Goal: Navigation & Orientation: Find specific page/section

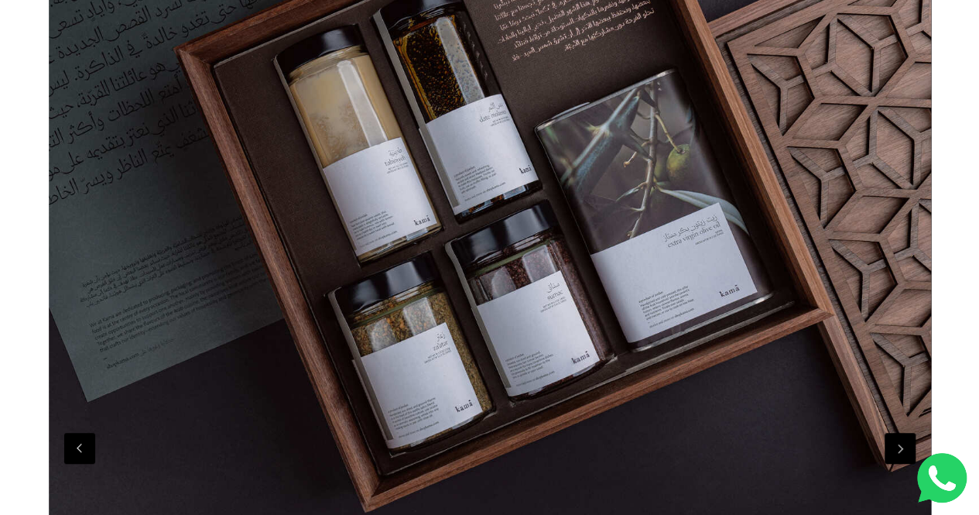
scroll to position [387, 0]
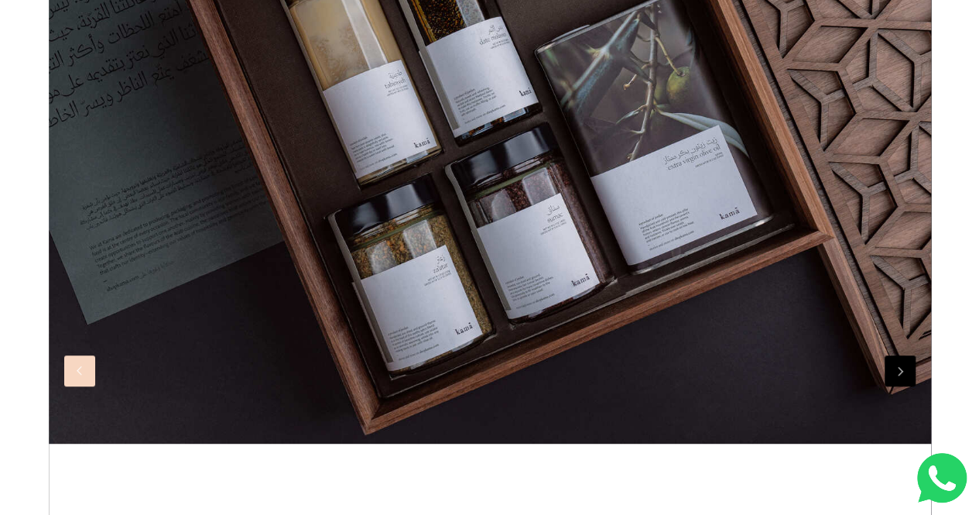
click at [81, 385] on button "Previous" at bounding box center [79, 370] width 31 height 31
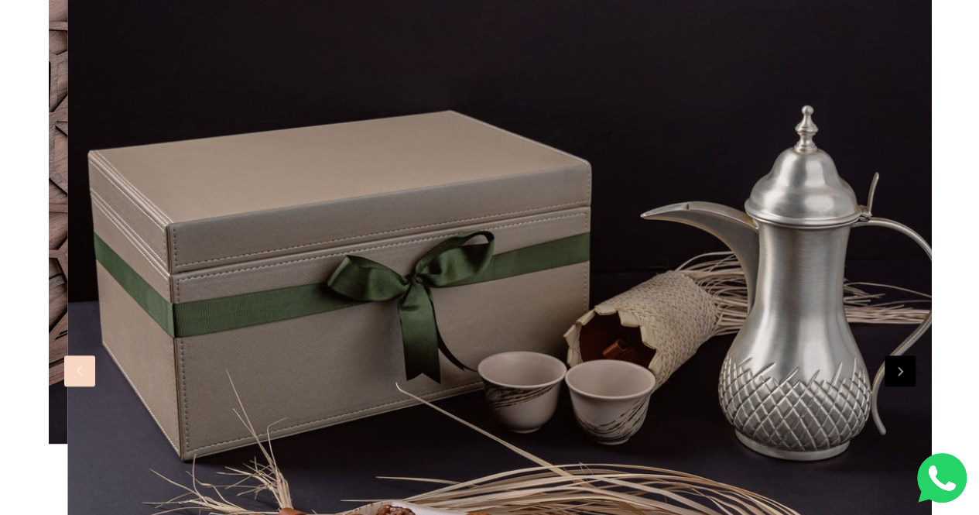
click at [79, 385] on button "Previous" at bounding box center [79, 370] width 31 height 31
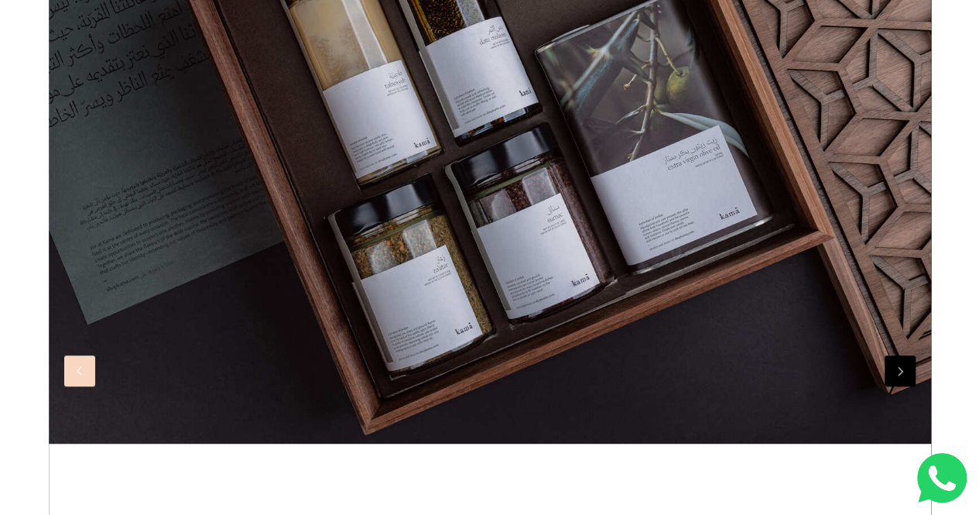
click at [79, 385] on button "Previous" at bounding box center [79, 370] width 31 height 31
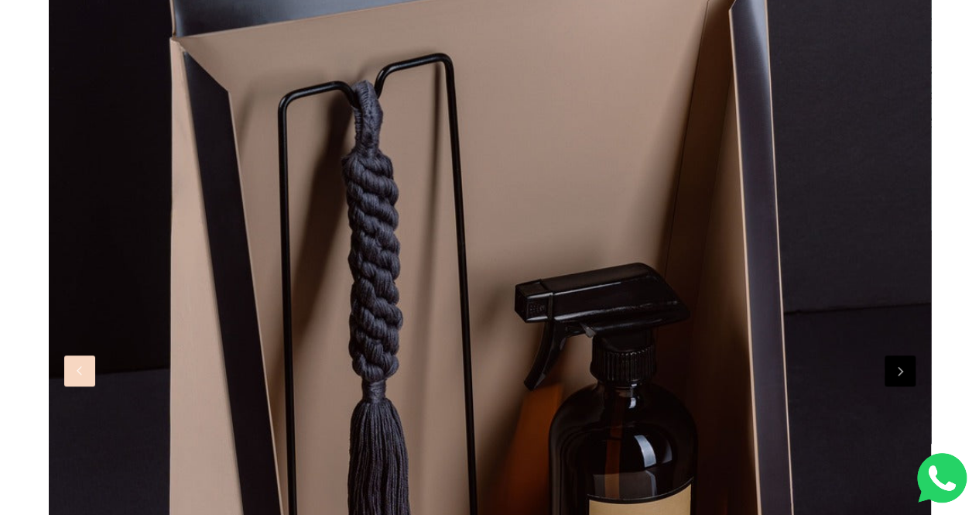
click at [79, 385] on button "Previous" at bounding box center [79, 370] width 31 height 31
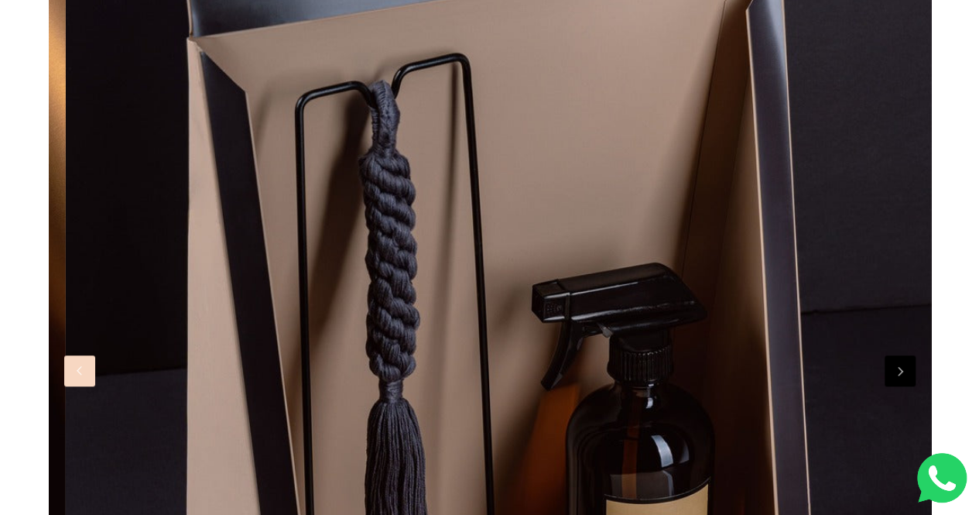
scroll to position [0, 2647]
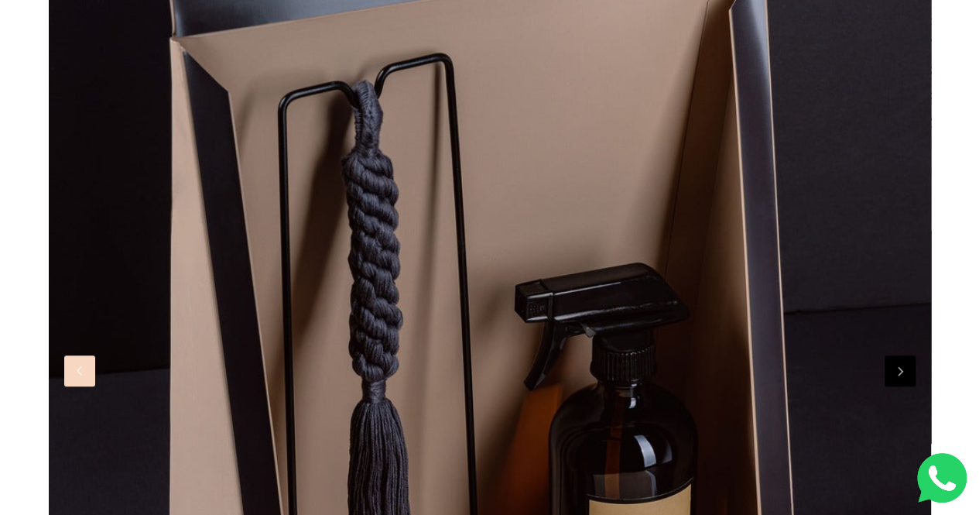
click at [84, 374] on button "Previous" at bounding box center [79, 370] width 31 height 31
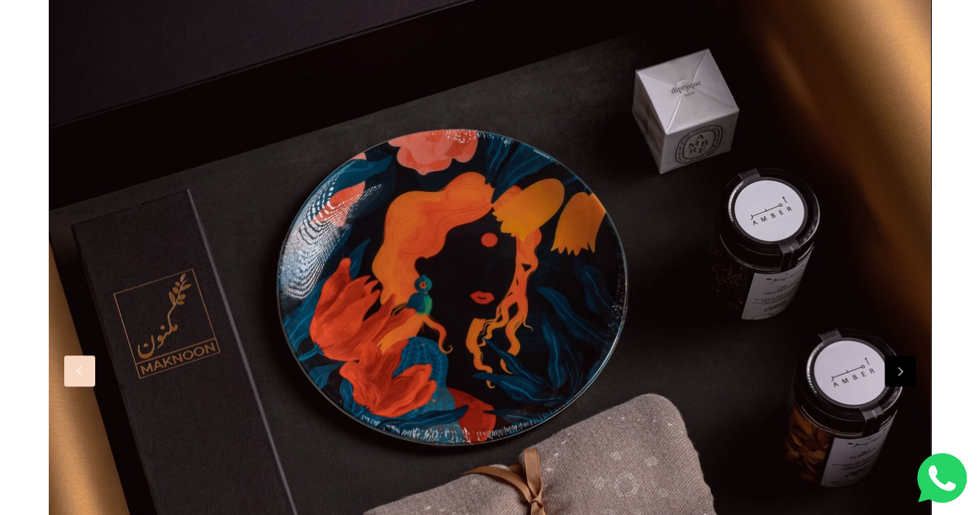
scroll to position [0, 1765]
click at [344, 291] on img at bounding box center [490, 352] width 882 height 1142
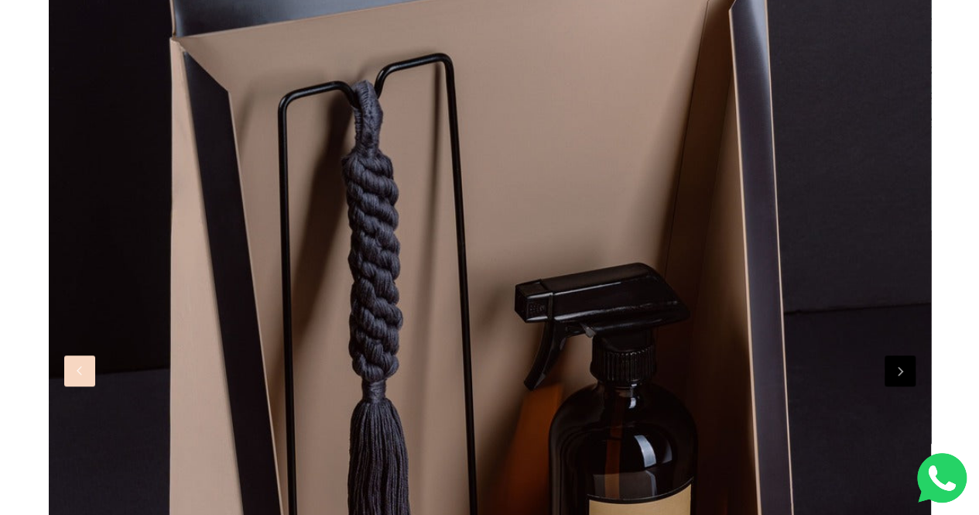
click at [84, 379] on button "Previous" at bounding box center [79, 370] width 31 height 31
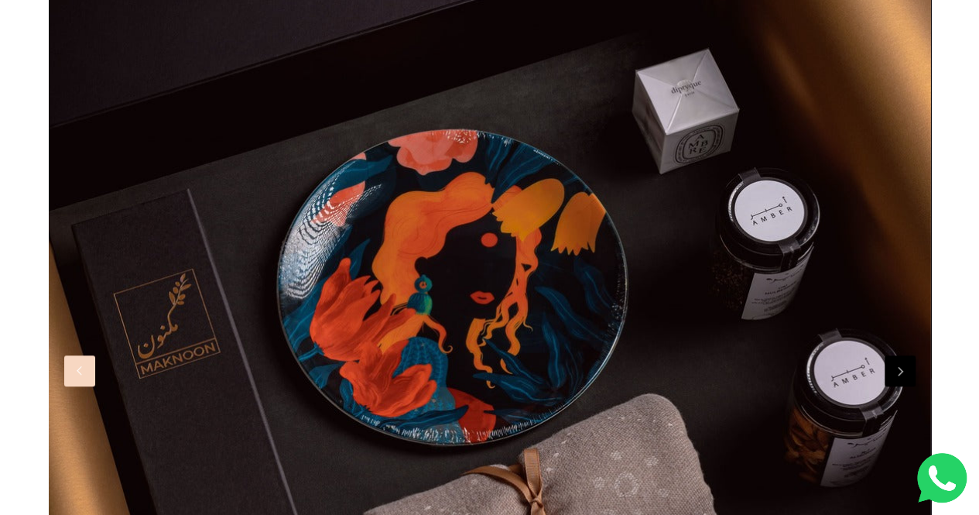
click at [270, 286] on img at bounding box center [490, 352] width 882 height 1142
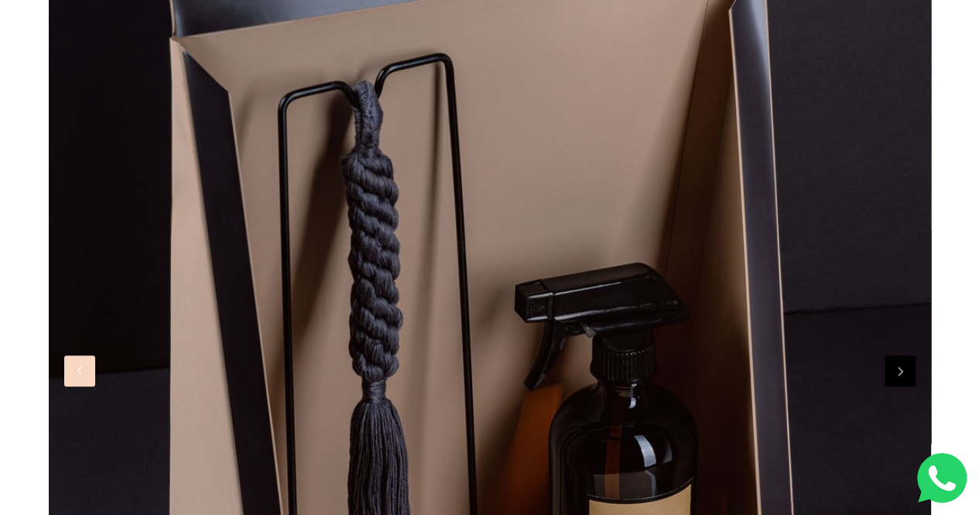
click at [85, 370] on button "Previous" at bounding box center [79, 370] width 31 height 31
click at [73, 374] on button "Previous" at bounding box center [79, 370] width 31 height 31
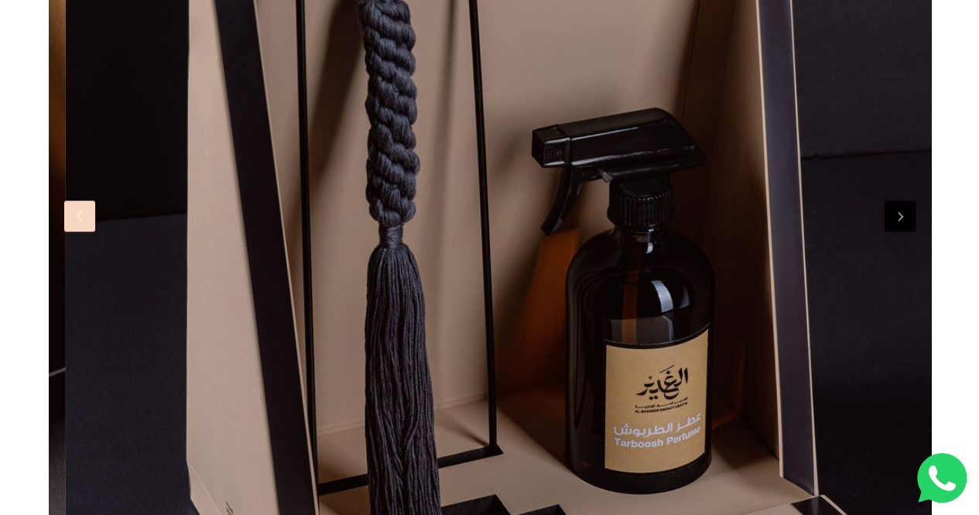
scroll to position [0, 2647]
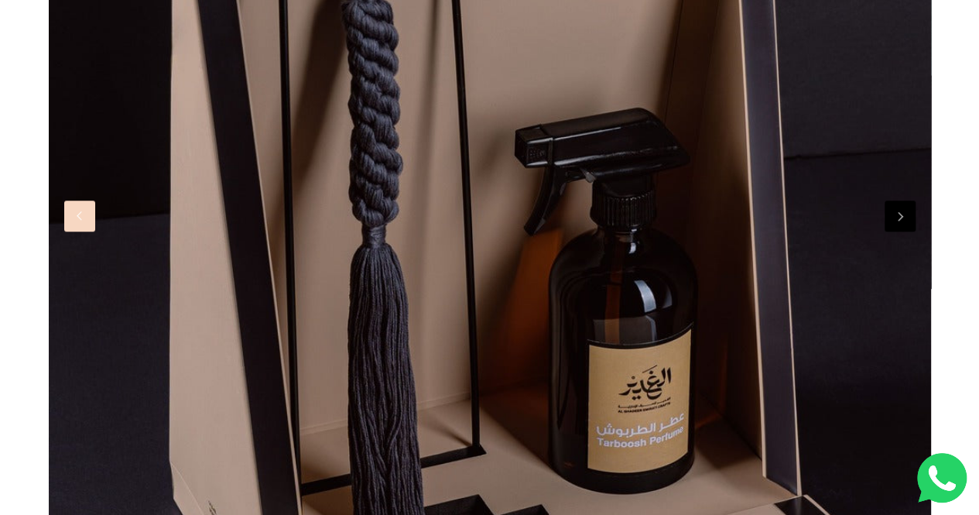
click at [82, 218] on button "Previous" at bounding box center [79, 215] width 31 height 31
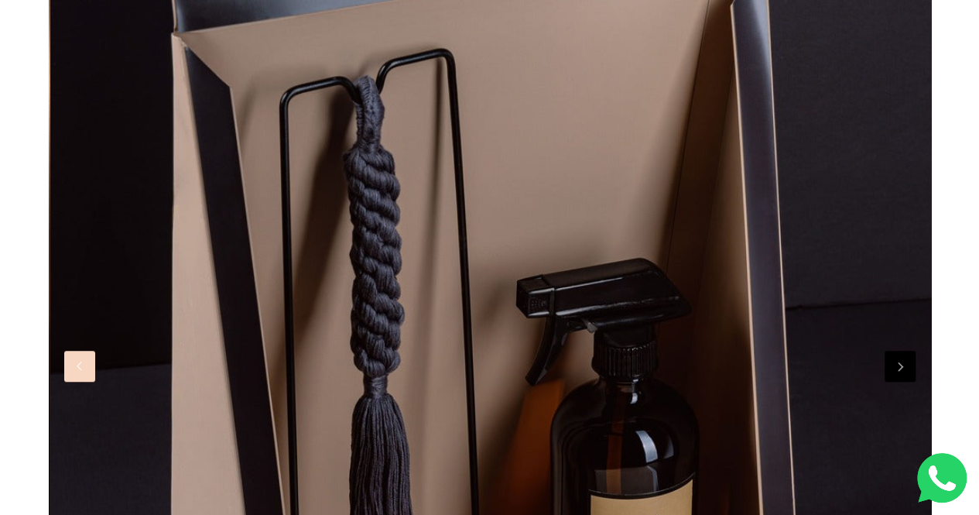
scroll to position [387, 0]
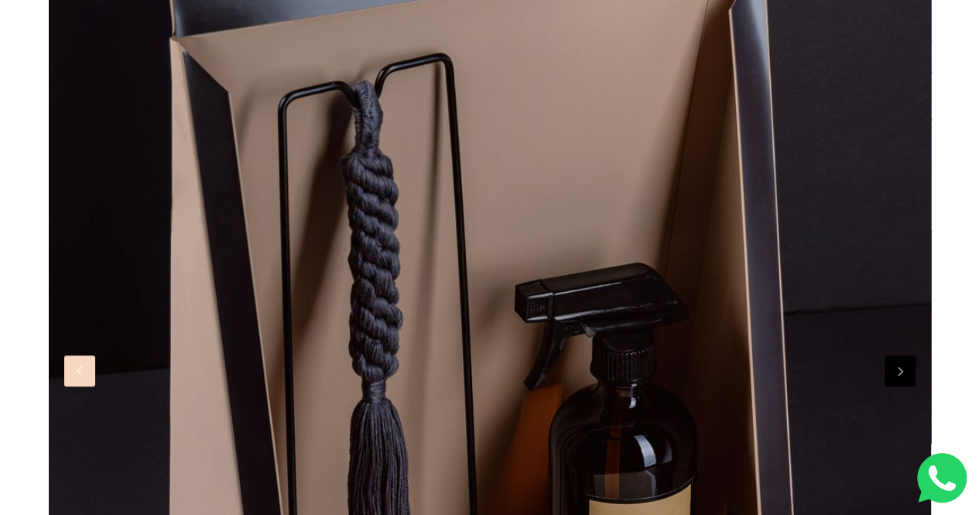
click at [77, 371] on button "Previous" at bounding box center [79, 370] width 31 height 31
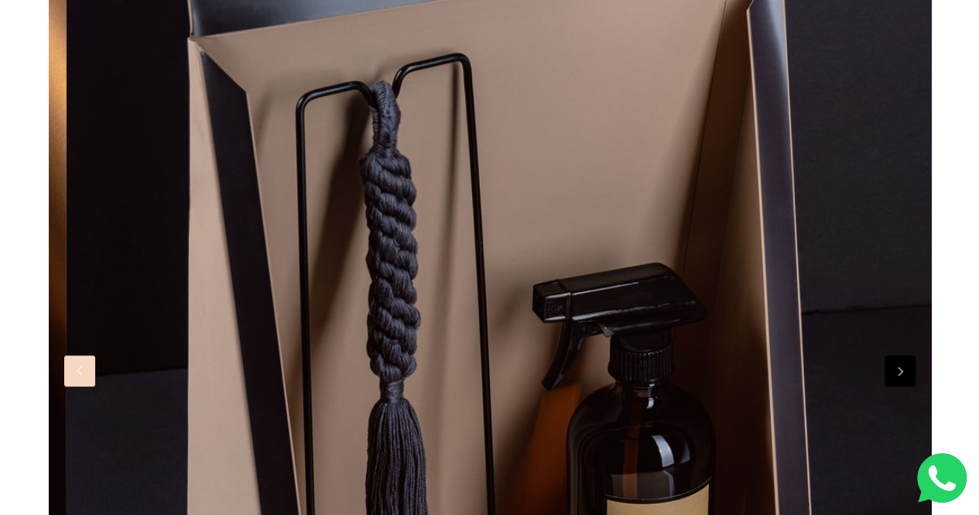
scroll to position [0, 2647]
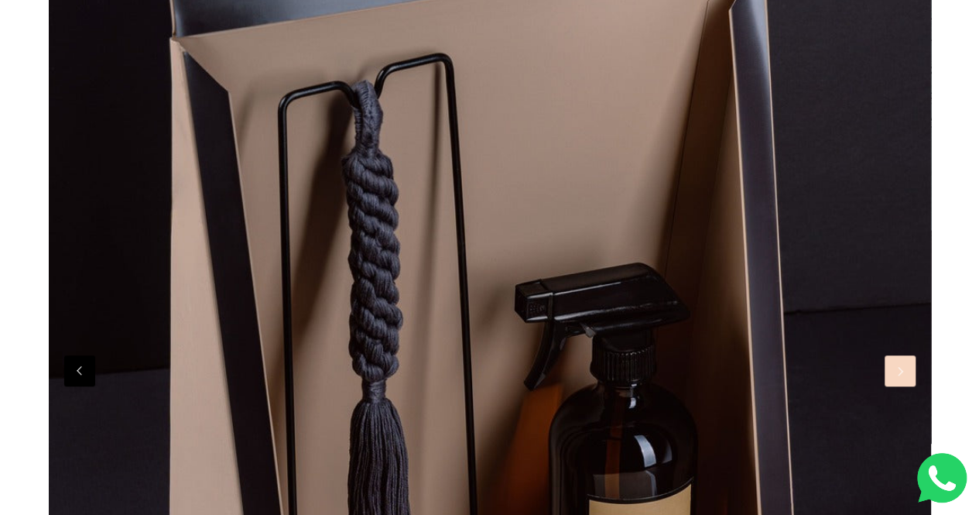
click at [901, 369] on button "Next" at bounding box center [900, 370] width 31 height 31
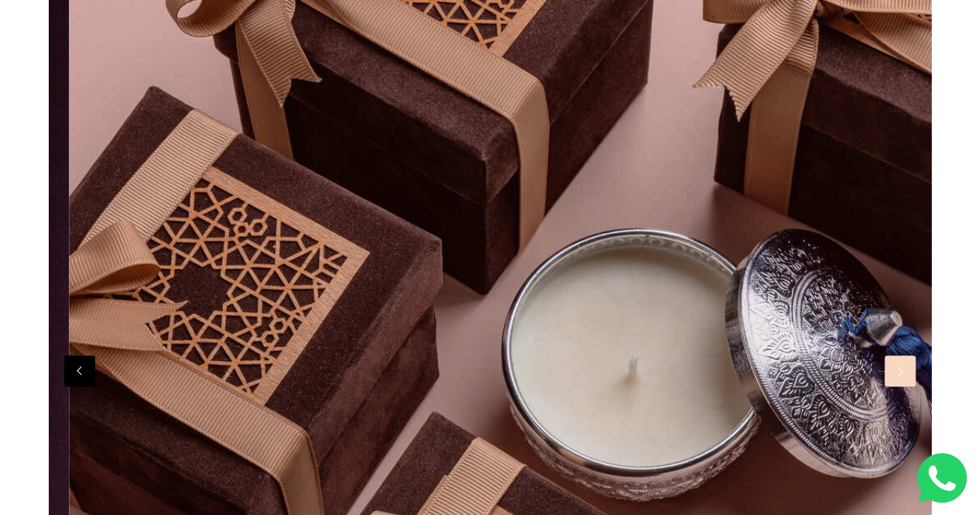
scroll to position [0, 7059]
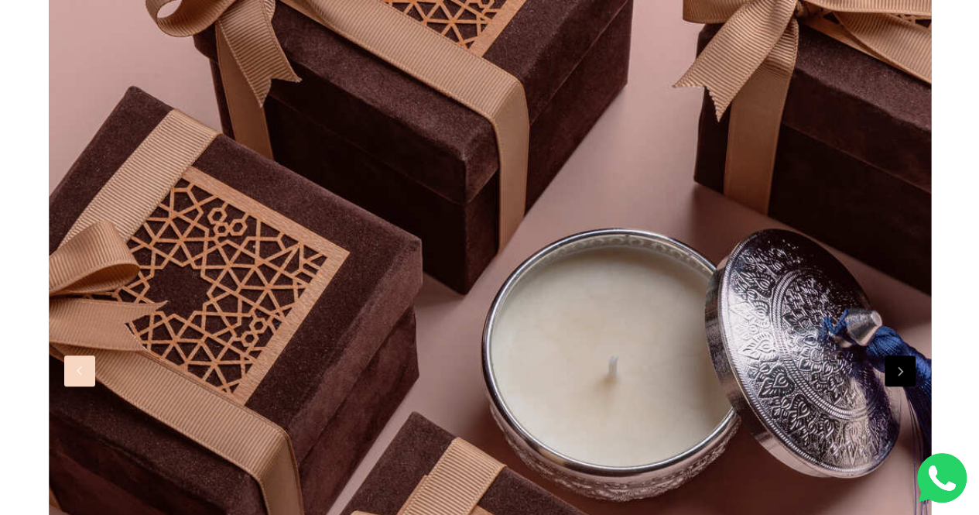
click at [81, 380] on button "Previous" at bounding box center [79, 370] width 31 height 31
click at [82, 375] on button "Previous" at bounding box center [79, 370] width 31 height 31
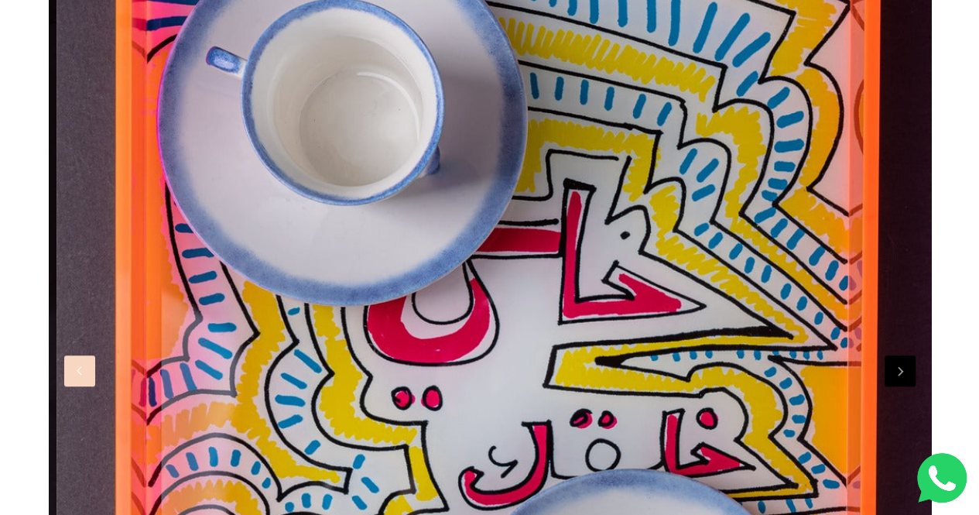
click at [221, 326] on div at bounding box center [498, 371] width 882 height 1180
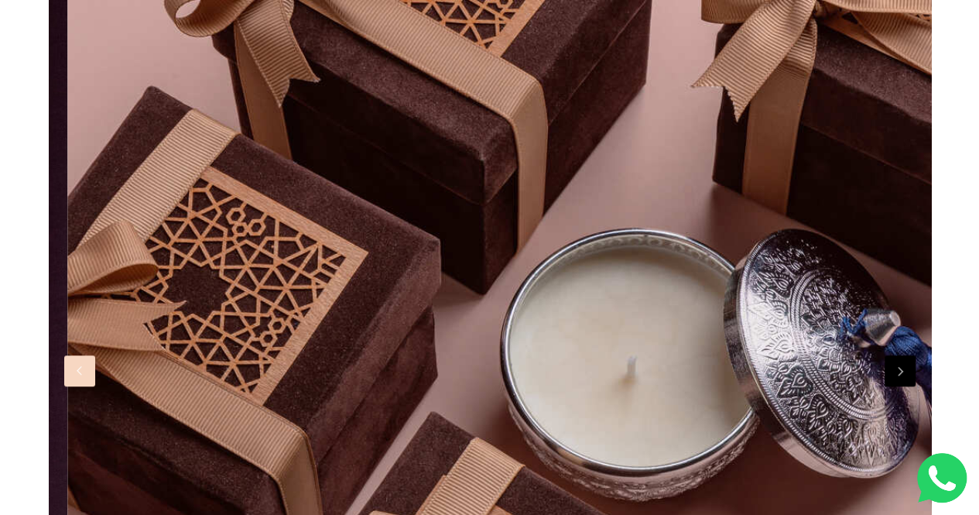
scroll to position [0, 0]
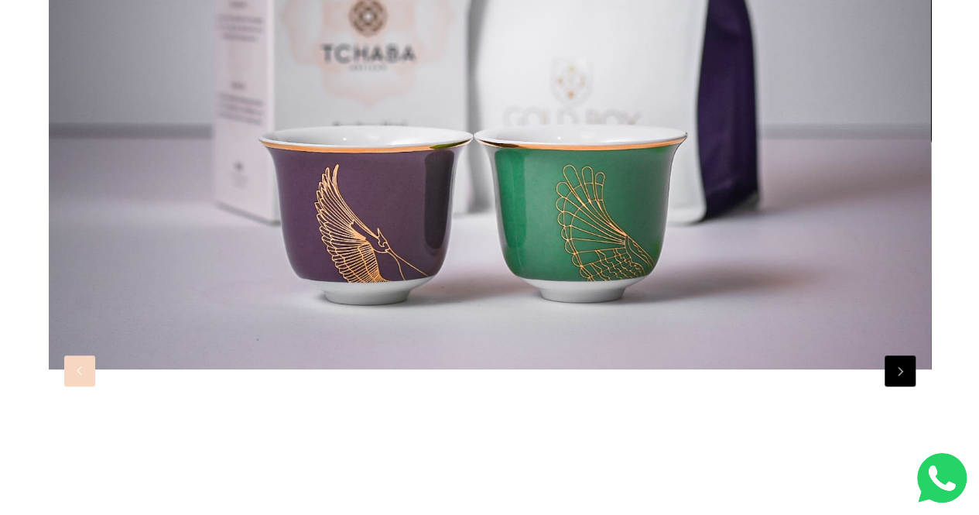
click at [91, 372] on button "Previous" at bounding box center [79, 370] width 31 height 31
click at [82, 383] on button "Previous" at bounding box center [79, 370] width 31 height 31
click at [84, 382] on button "Previous" at bounding box center [79, 370] width 31 height 31
click at [882, 365] on img at bounding box center [490, 75] width 882 height 588
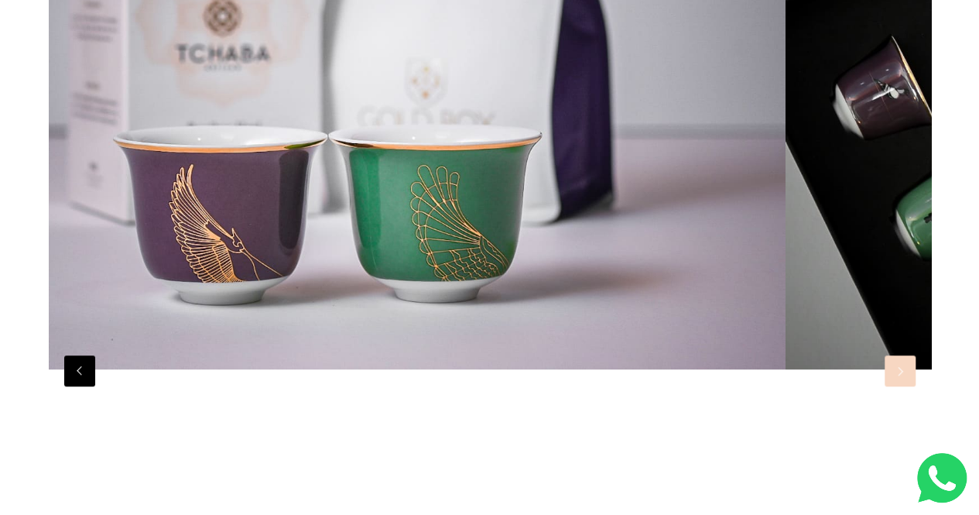
click at [890, 371] on button "Next" at bounding box center [900, 370] width 31 height 31
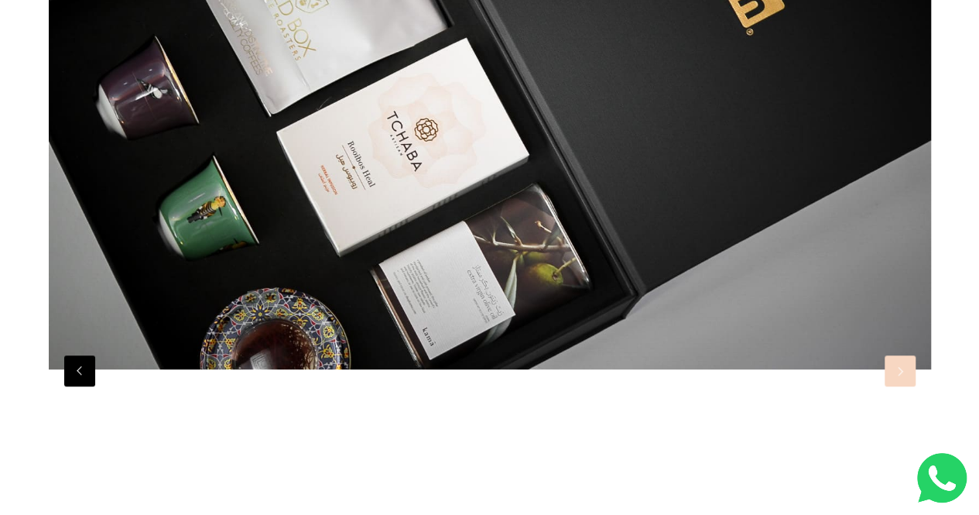
click at [896, 375] on button "Next" at bounding box center [900, 370] width 31 height 31
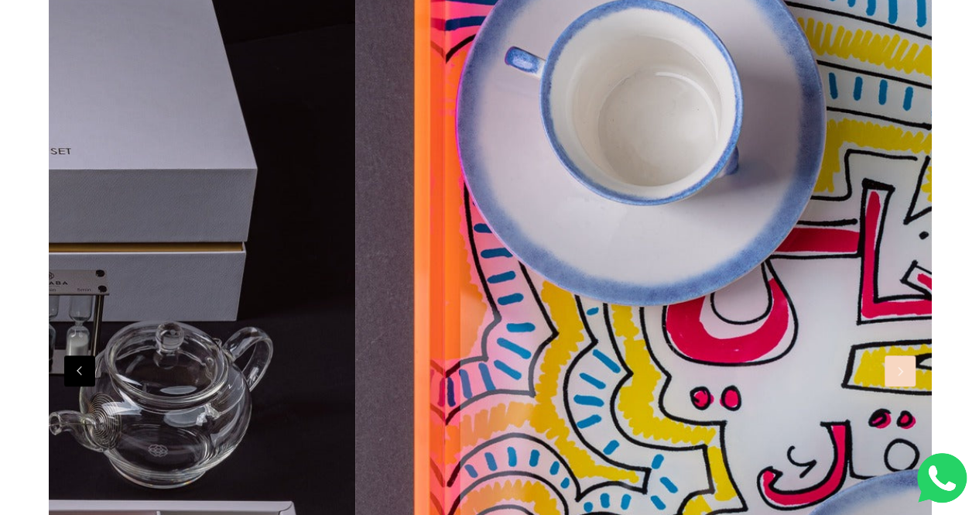
scroll to position [0, 8836]
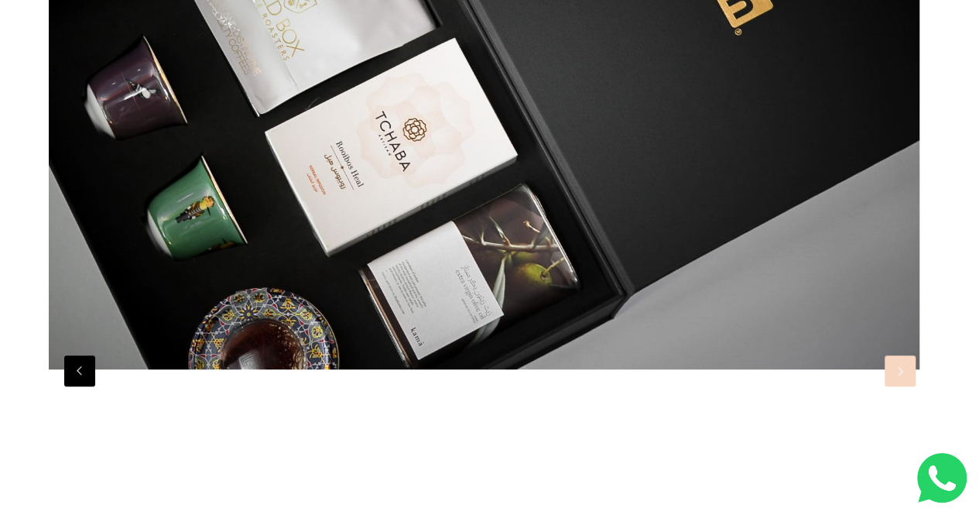
click at [896, 375] on button "Next" at bounding box center [900, 370] width 31 height 31
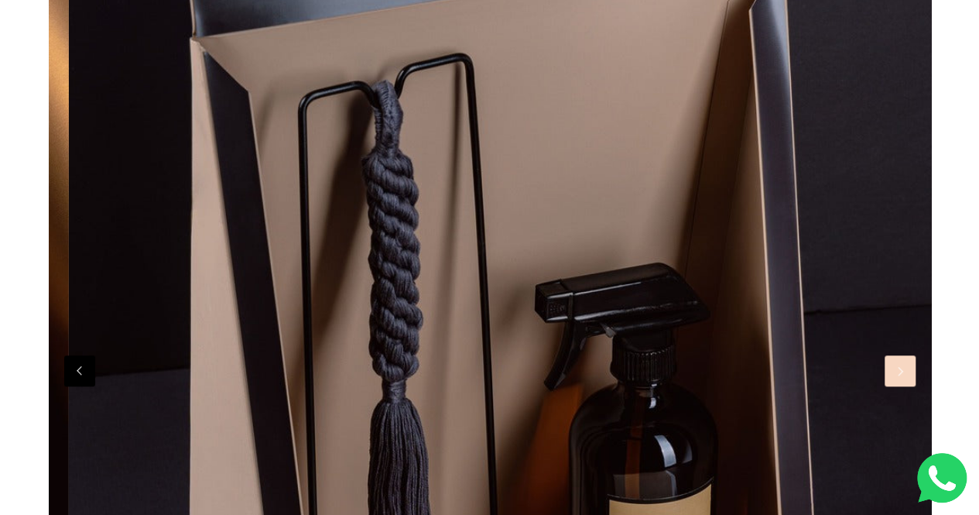
scroll to position [0, 2647]
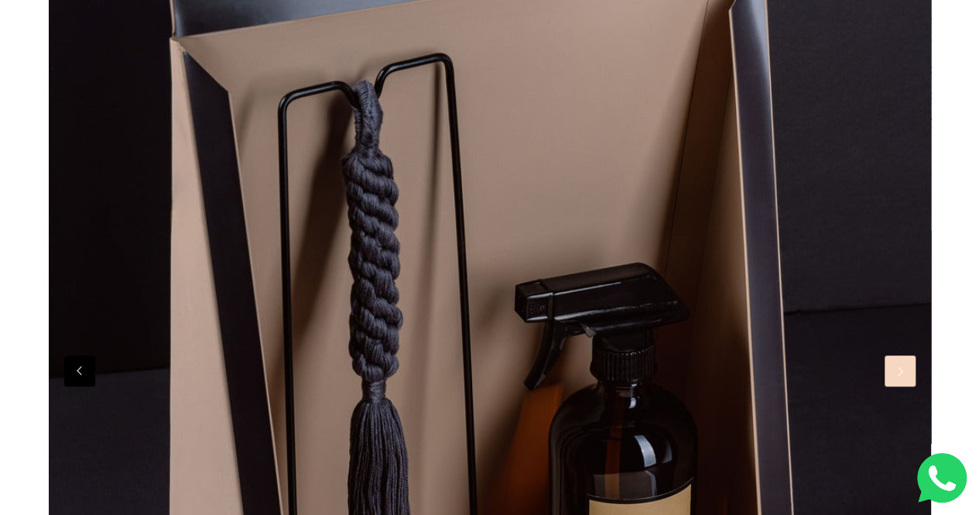
click at [897, 372] on button "Next" at bounding box center [900, 370] width 31 height 31
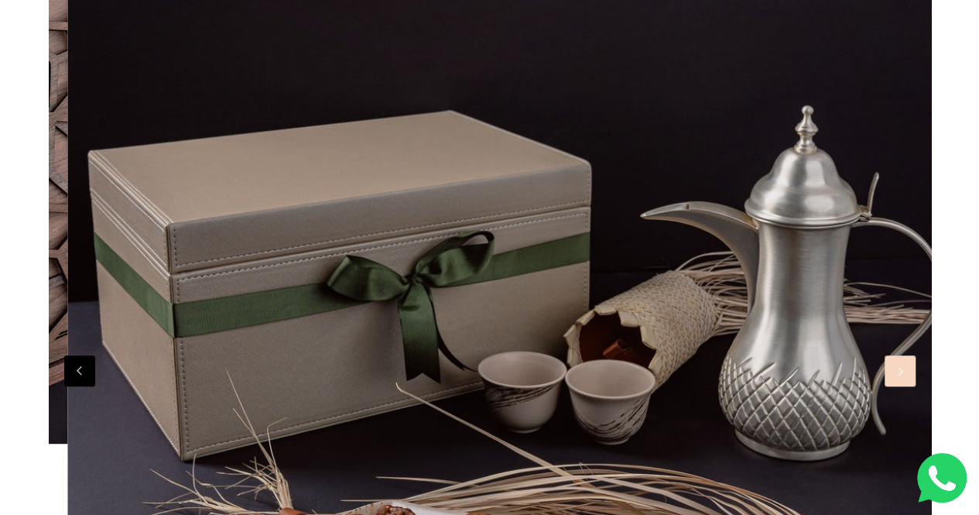
scroll to position [0, 4412]
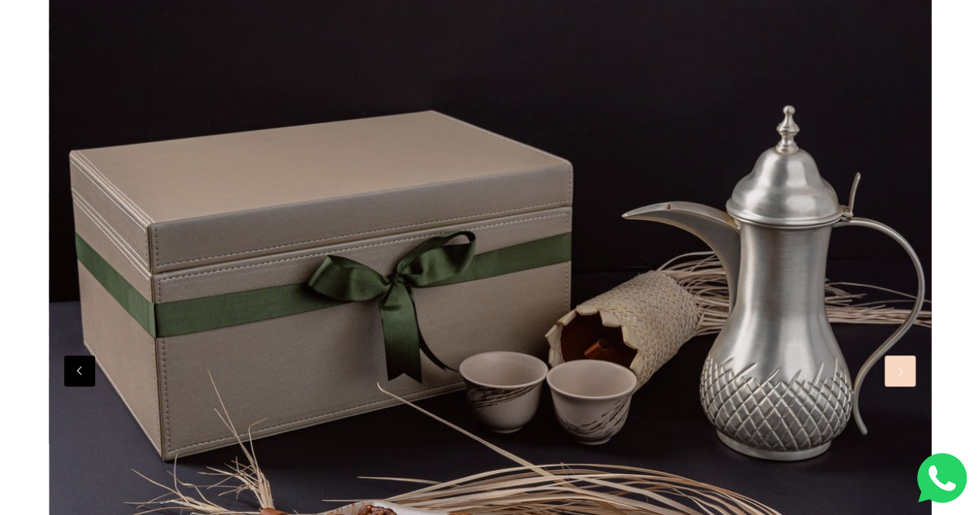
click at [897, 372] on button "Next" at bounding box center [900, 370] width 31 height 31
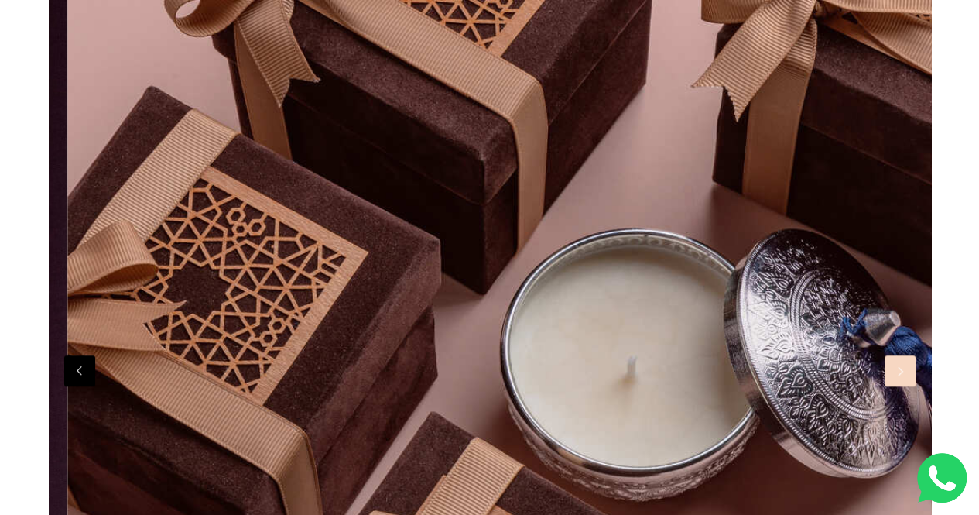
scroll to position [0, 7059]
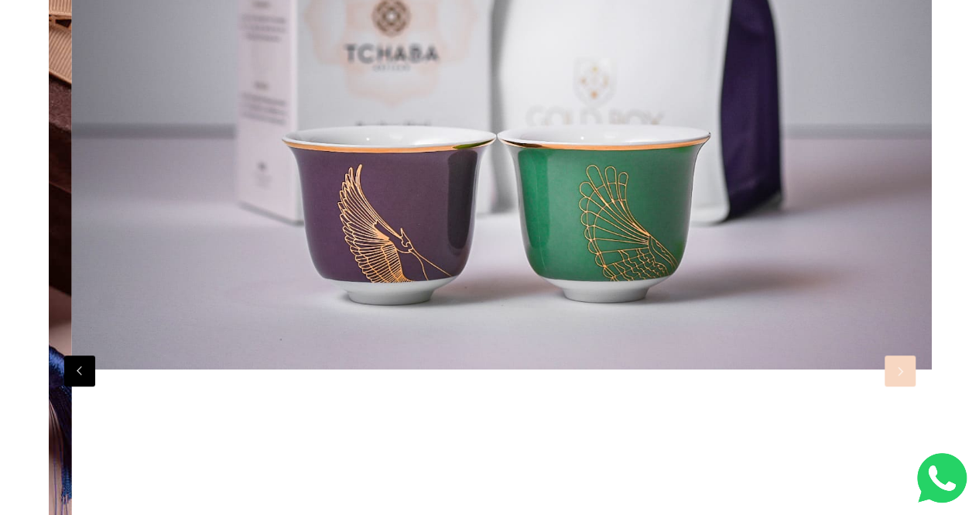
click at [906, 383] on button "Next" at bounding box center [900, 370] width 31 height 31
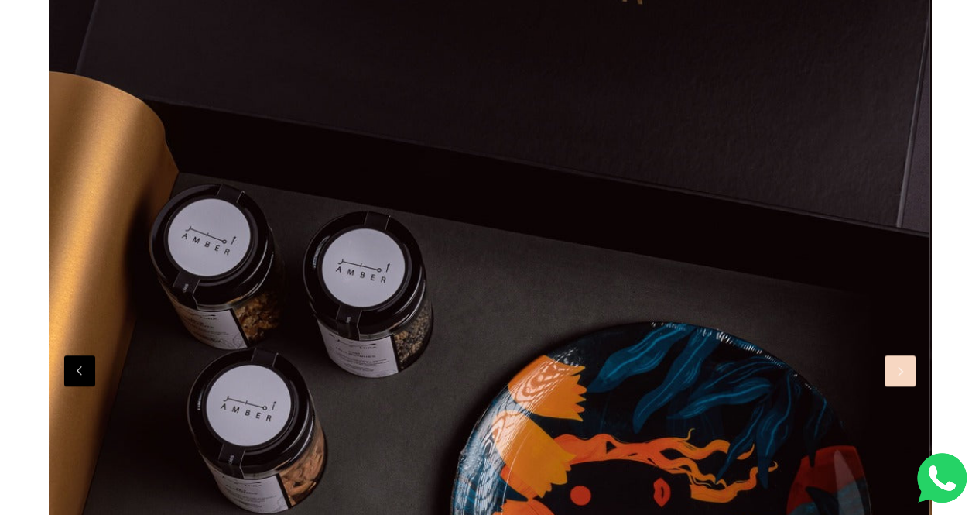
scroll to position [0, 1]
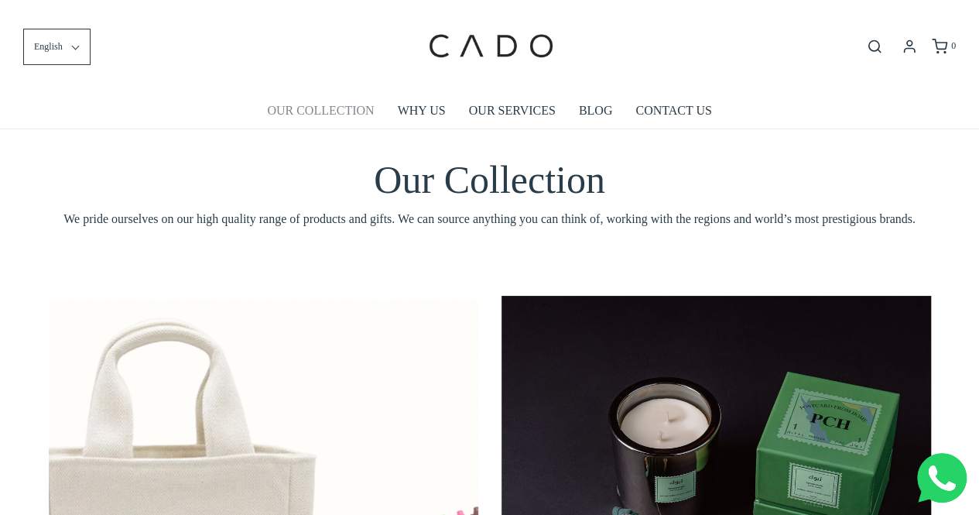
click at [324, 109] on link "OUR COLLECTION" at bounding box center [320, 111] width 107 height 36
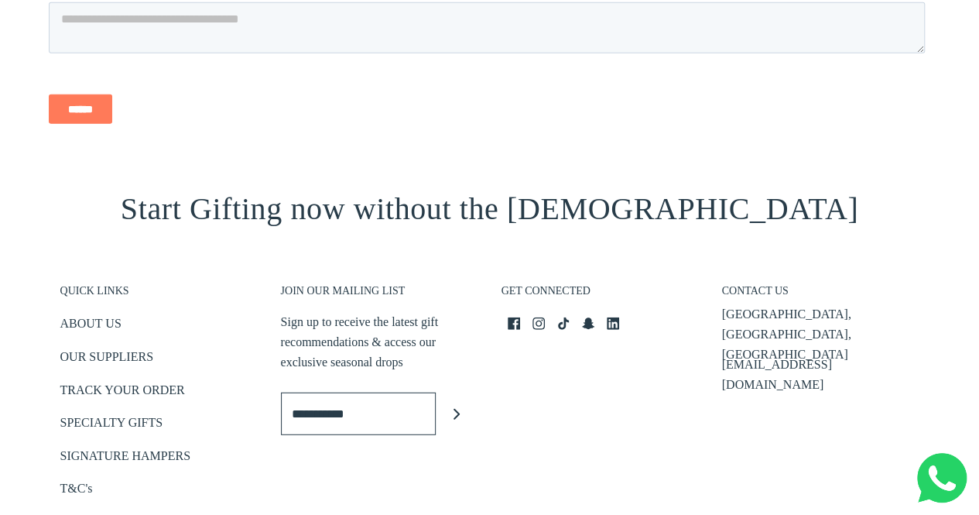
scroll to position [2045, 0]
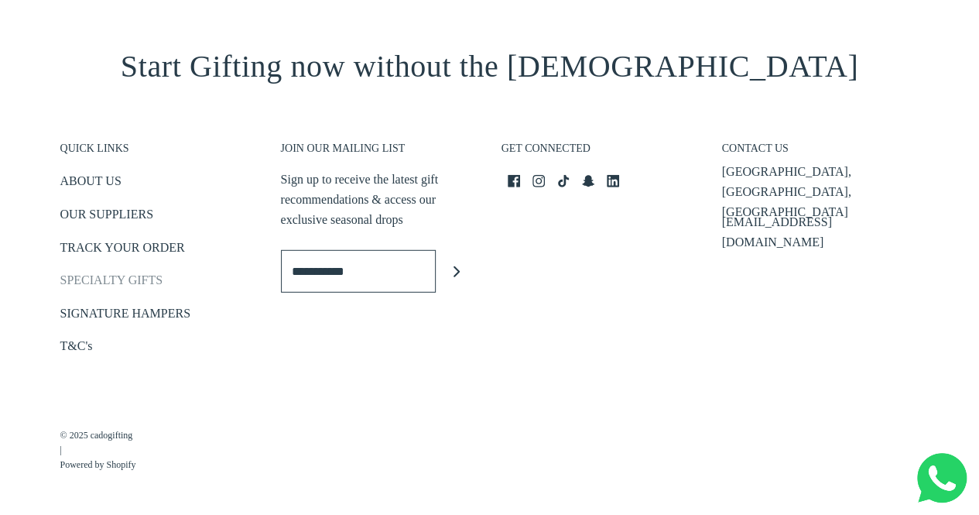
click at [111, 280] on link "SPECIALTY GIFTS" at bounding box center [111, 283] width 103 height 26
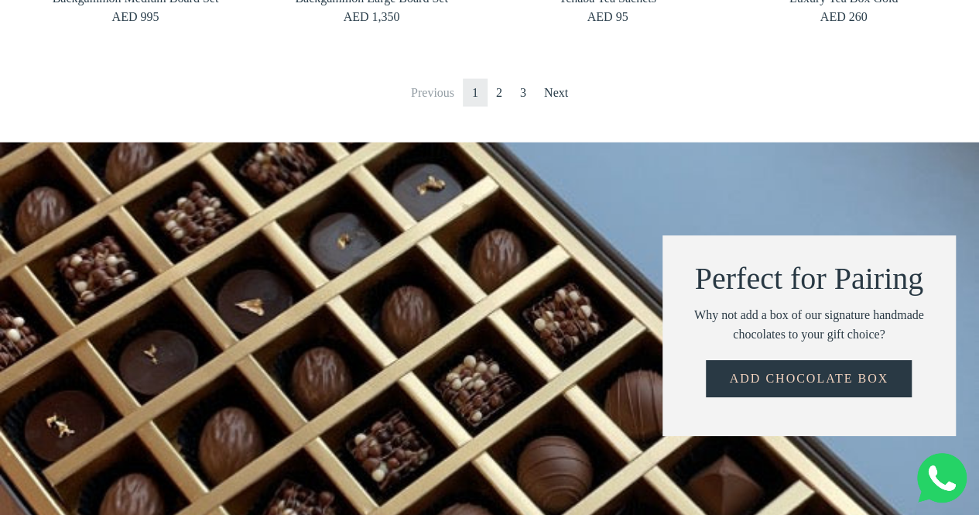
scroll to position [1548, 0]
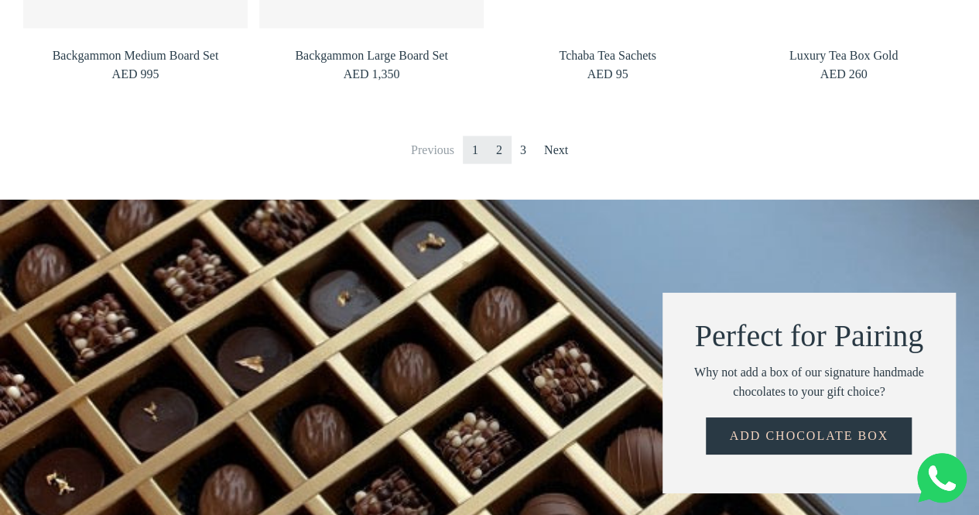
click at [503, 152] on link "2" at bounding box center [499, 150] width 25 height 28
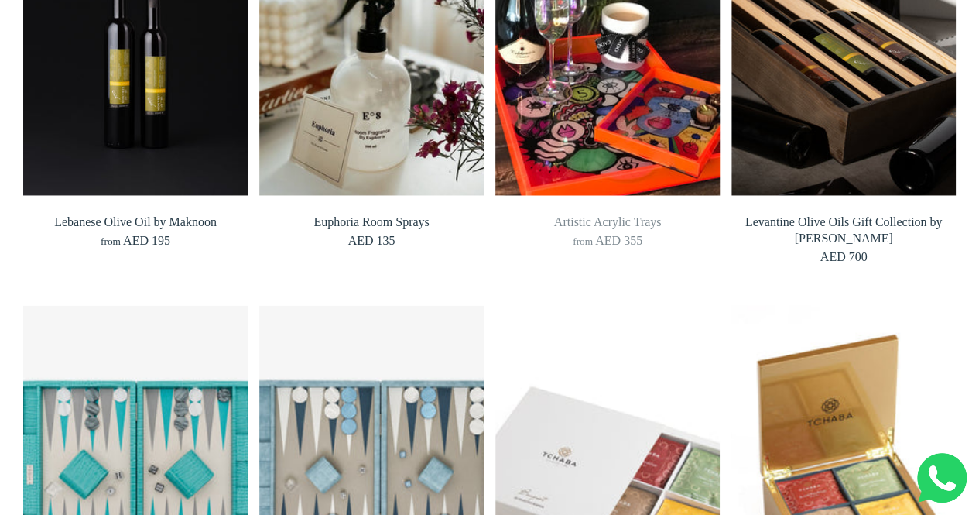
scroll to position [929, 0]
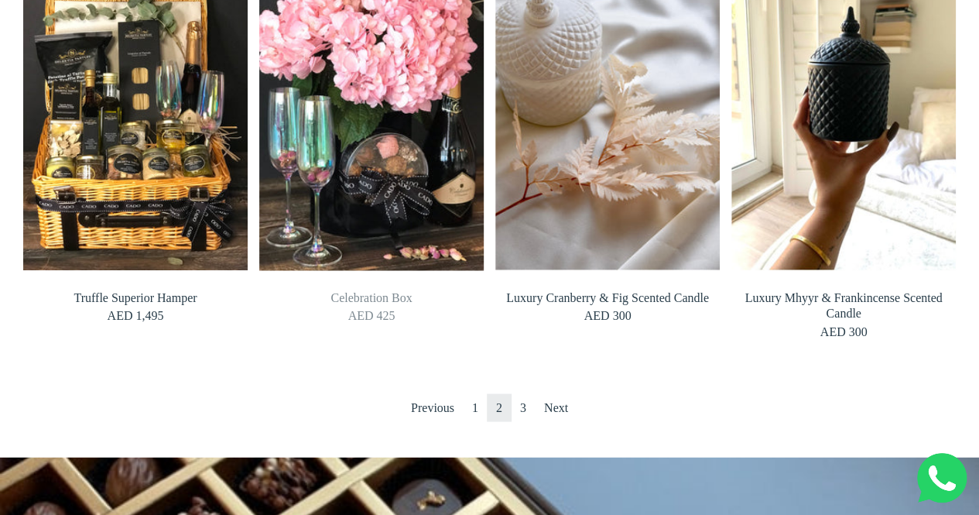
scroll to position [1316, 0]
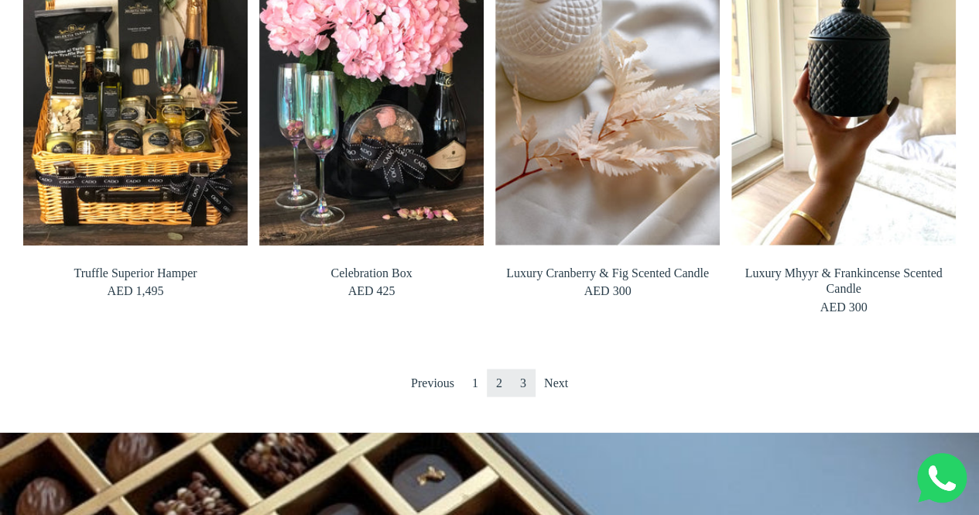
click at [519, 383] on link "3" at bounding box center [523, 382] width 25 height 28
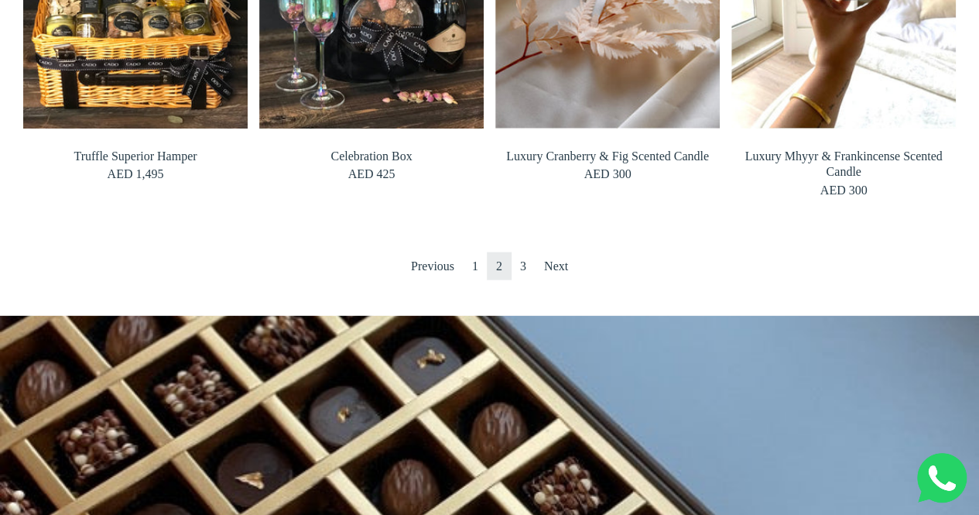
scroll to position [1625, 0]
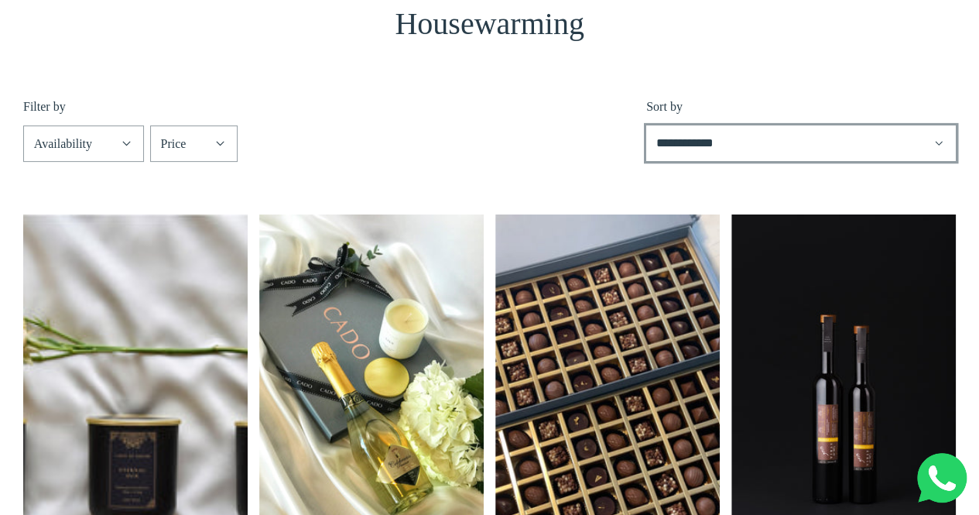
scroll to position [155, 0]
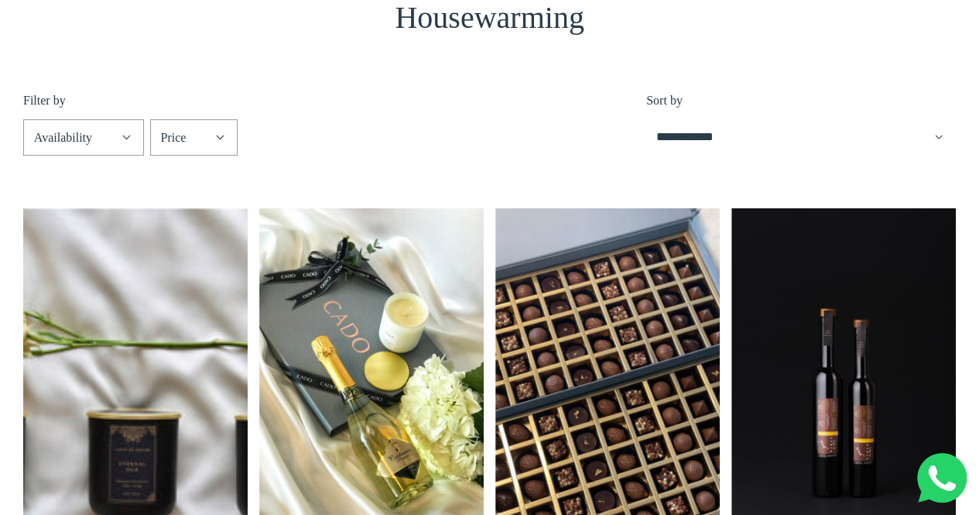
click at [794, 143] on select "**********" at bounding box center [801, 137] width 310 height 36
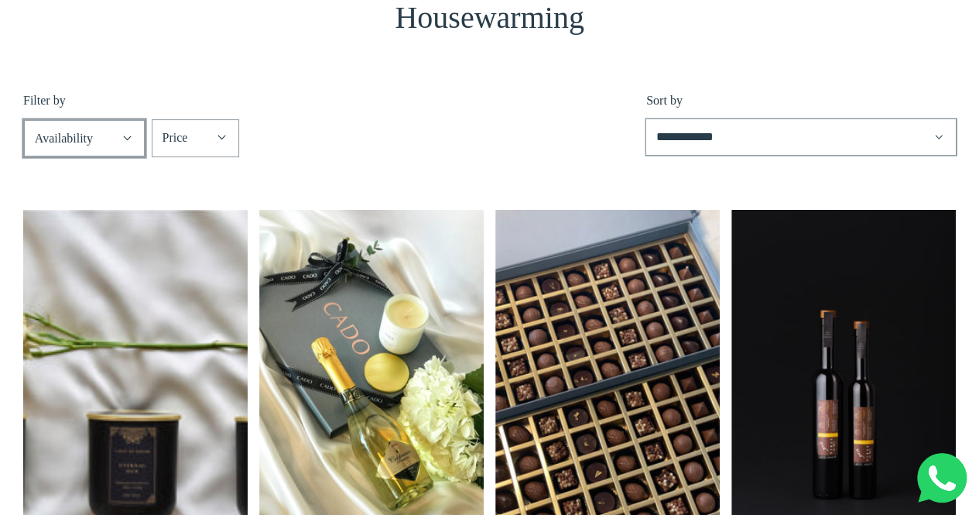
click at [108, 143] on div "Availability" at bounding box center [74, 138] width 78 height 20
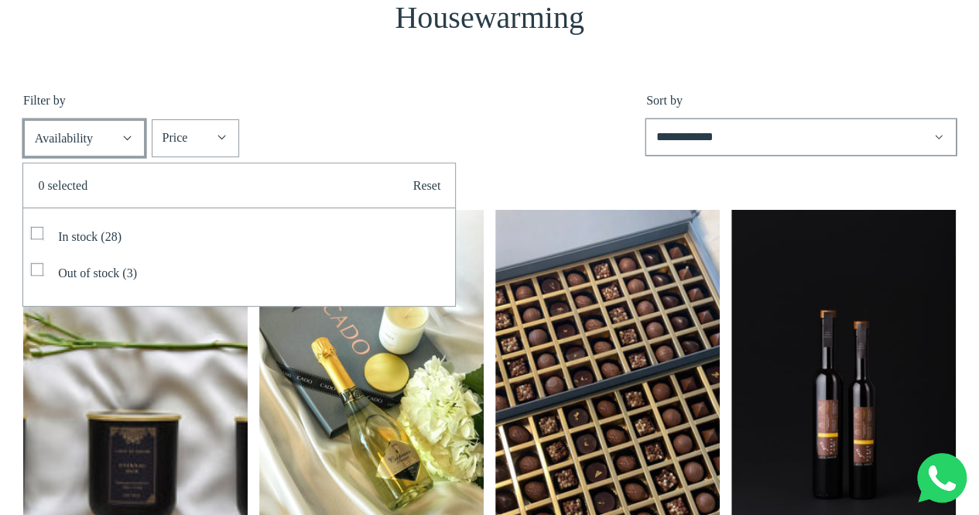
click at [145, 120] on summary "Availability" at bounding box center [84, 138] width 121 height 36
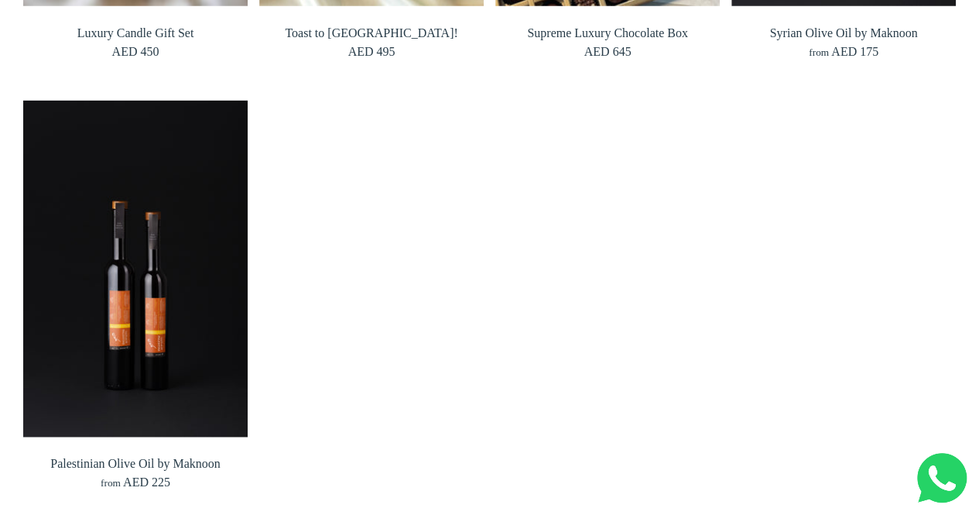
scroll to position [697, 0]
